Goal: Find specific fact: Find specific fact

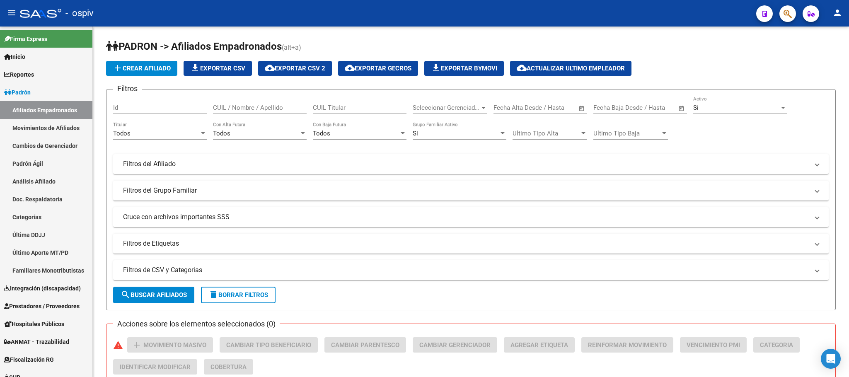
click at [781, 15] on button "button" at bounding box center [788, 13] width 17 height 17
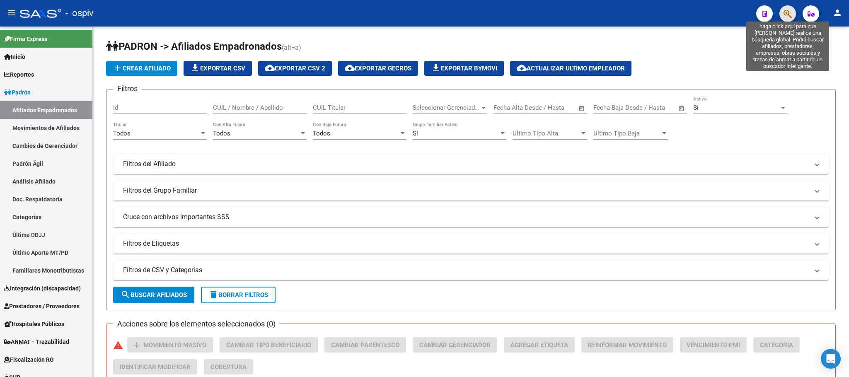
click at [790, 12] on icon "button" at bounding box center [788, 14] width 8 height 10
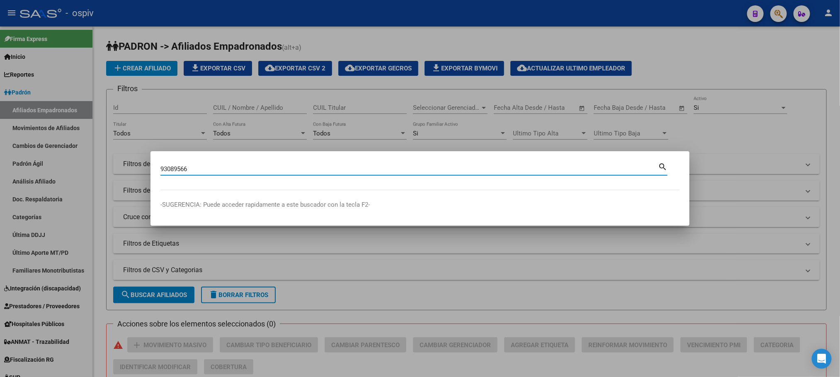
type input "93089566"
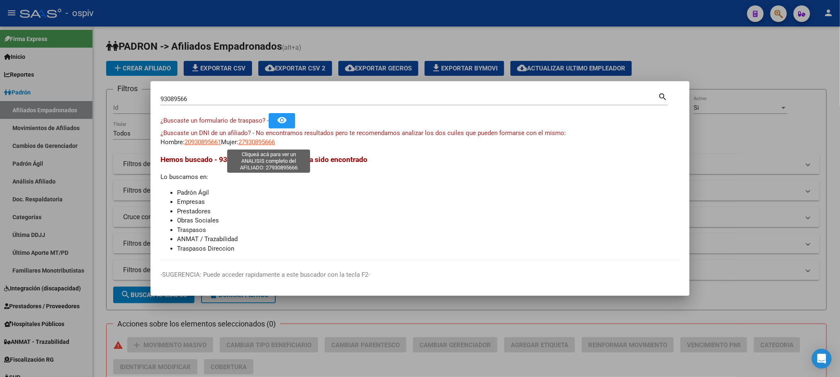
click at [274, 139] on span "27930895666" at bounding box center [256, 141] width 36 height 7
type textarea "27930895666"
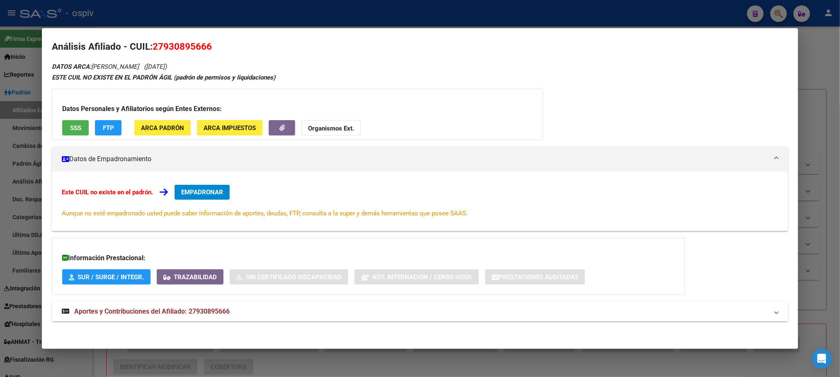
scroll to position [7, 0]
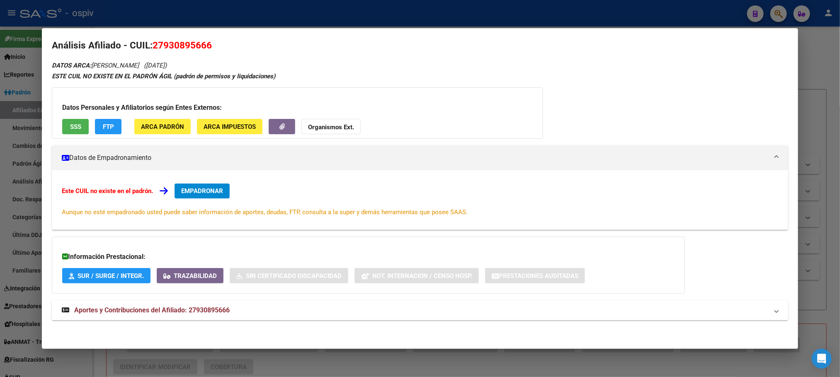
click at [194, 316] on mat-expansion-panel-header "Aportes y Contribuciones del Afiliado: 27930895666" at bounding box center [420, 310] width 736 height 20
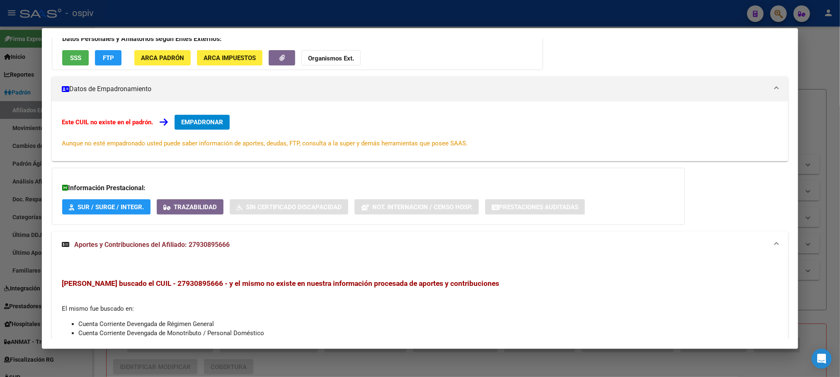
scroll to position [0, 0]
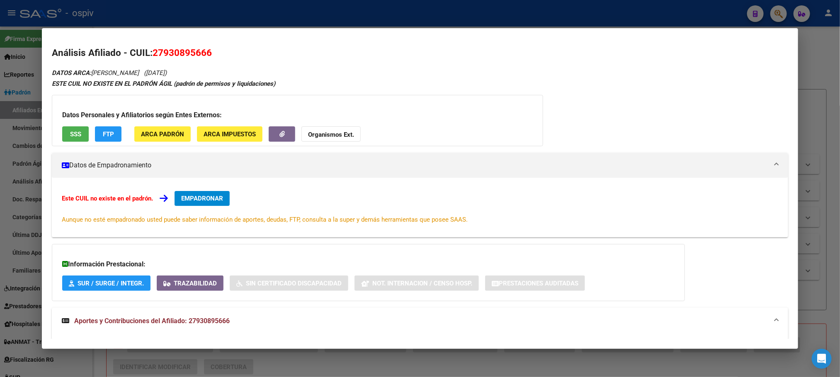
click at [76, 135] on button "SSS" at bounding box center [75, 133] width 27 height 15
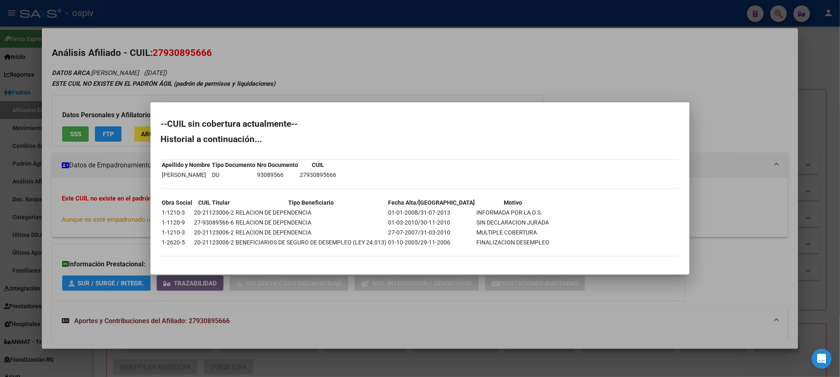
click at [329, 174] on td "27930895666" at bounding box center [317, 174] width 37 height 9
copy td "27930895666"
click at [210, 212] on td "20-21123006-2" at bounding box center [214, 212] width 41 height 9
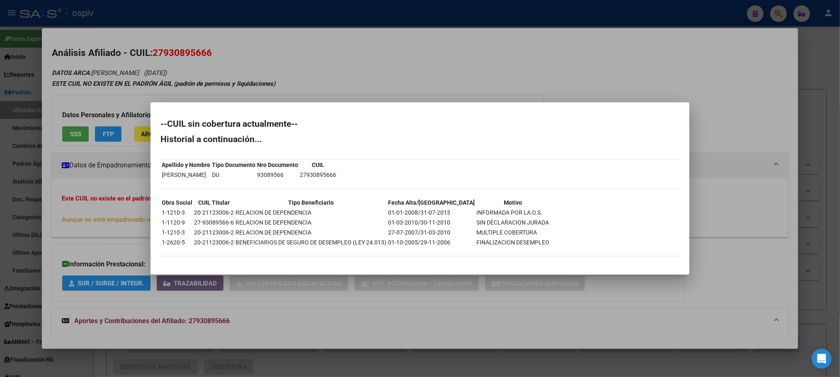
click at [210, 212] on td "20-21123006-2" at bounding box center [214, 212] width 41 height 9
copy td "20-21123006-2"
